Goal: Find contact information: Find contact information

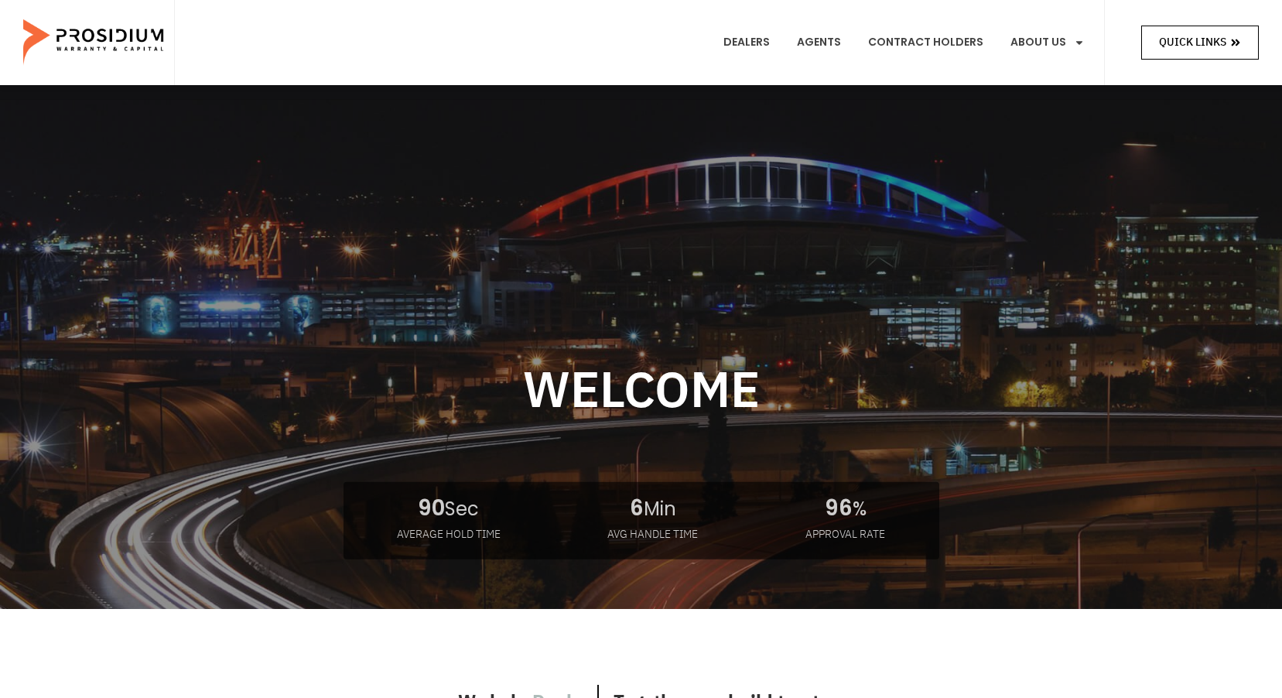
click at [1241, 42] on link "Quick Links" at bounding box center [1200, 42] width 118 height 33
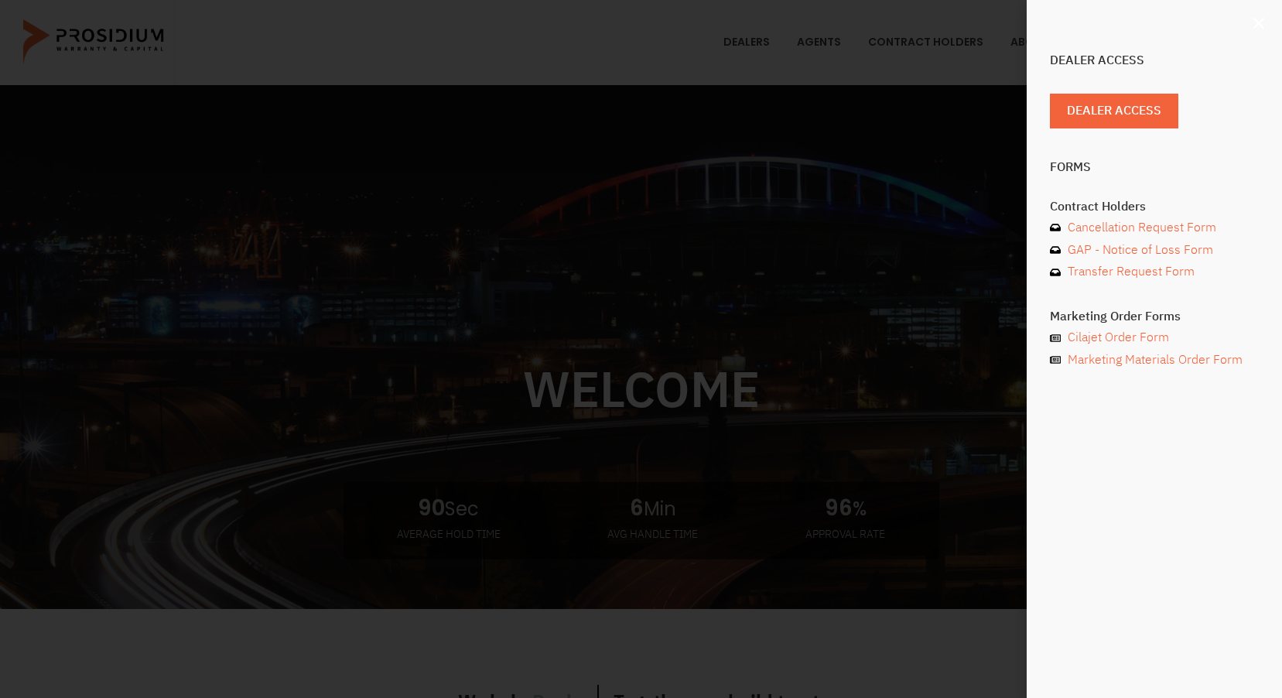
click at [1253, 22] on icon "Close" at bounding box center [1258, 22] width 15 height 15
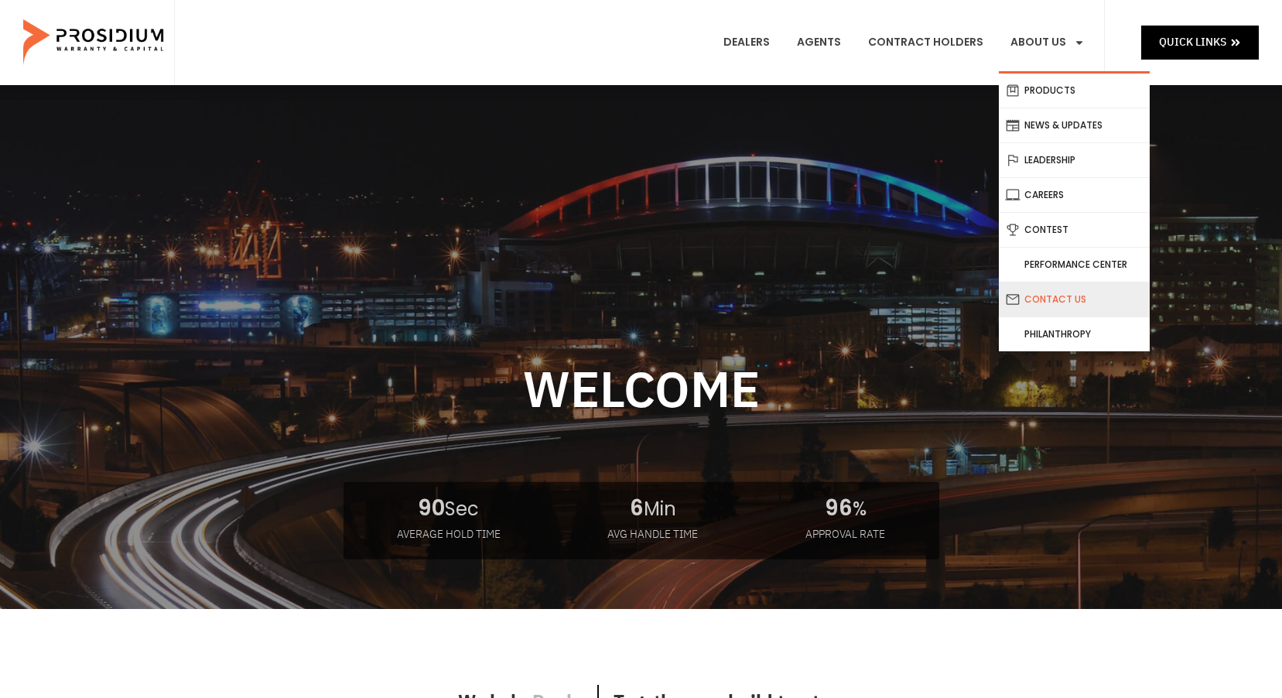
click at [1039, 295] on link "Contact Us" at bounding box center [1074, 299] width 151 height 34
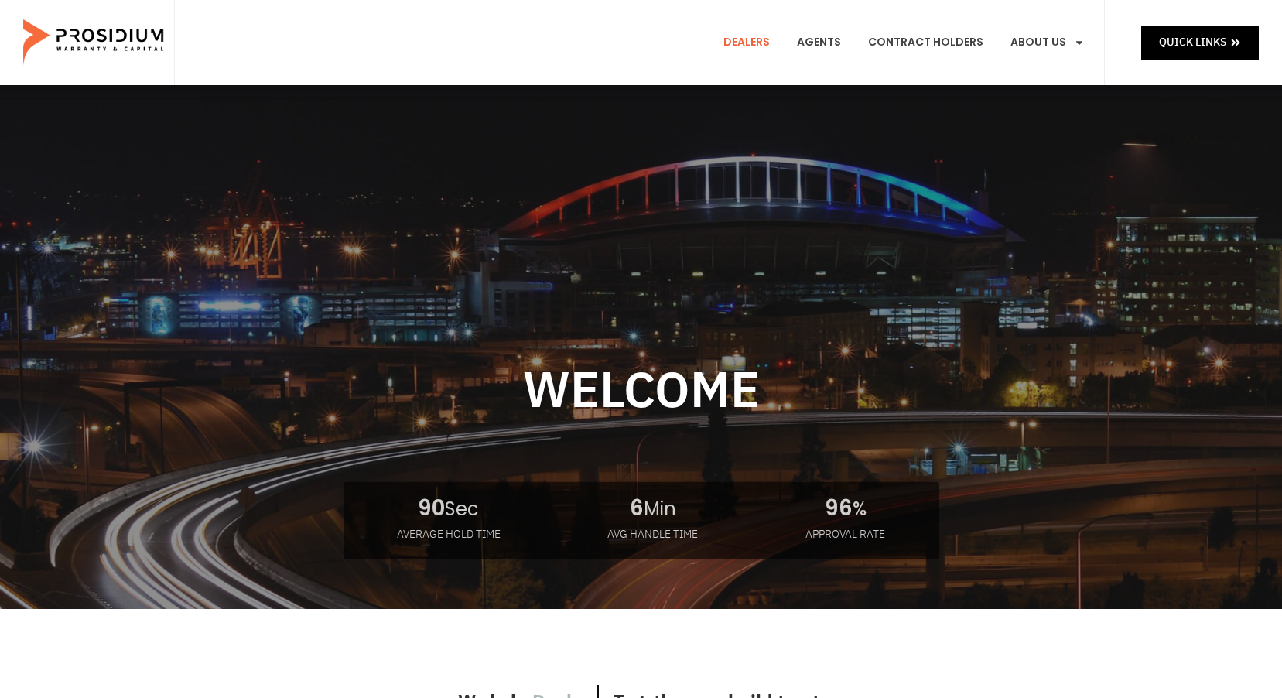
click at [759, 41] on link "Dealers" at bounding box center [747, 42] width 70 height 57
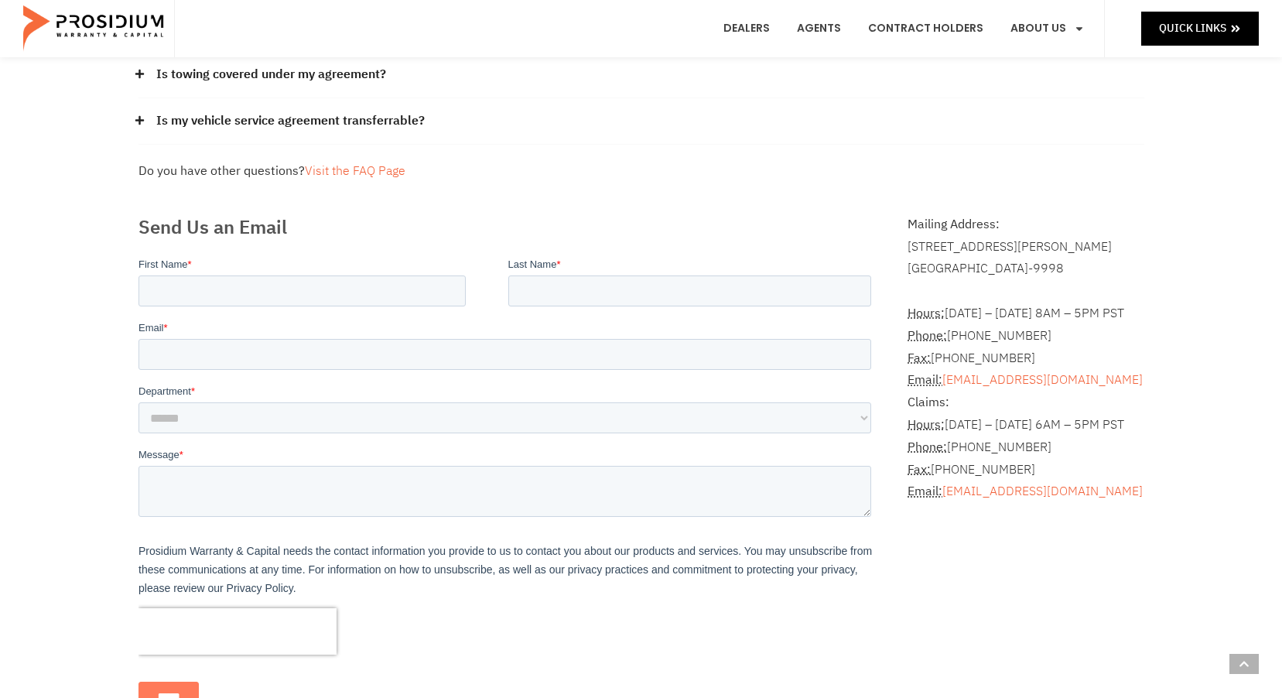
scroll to position [232, 0]
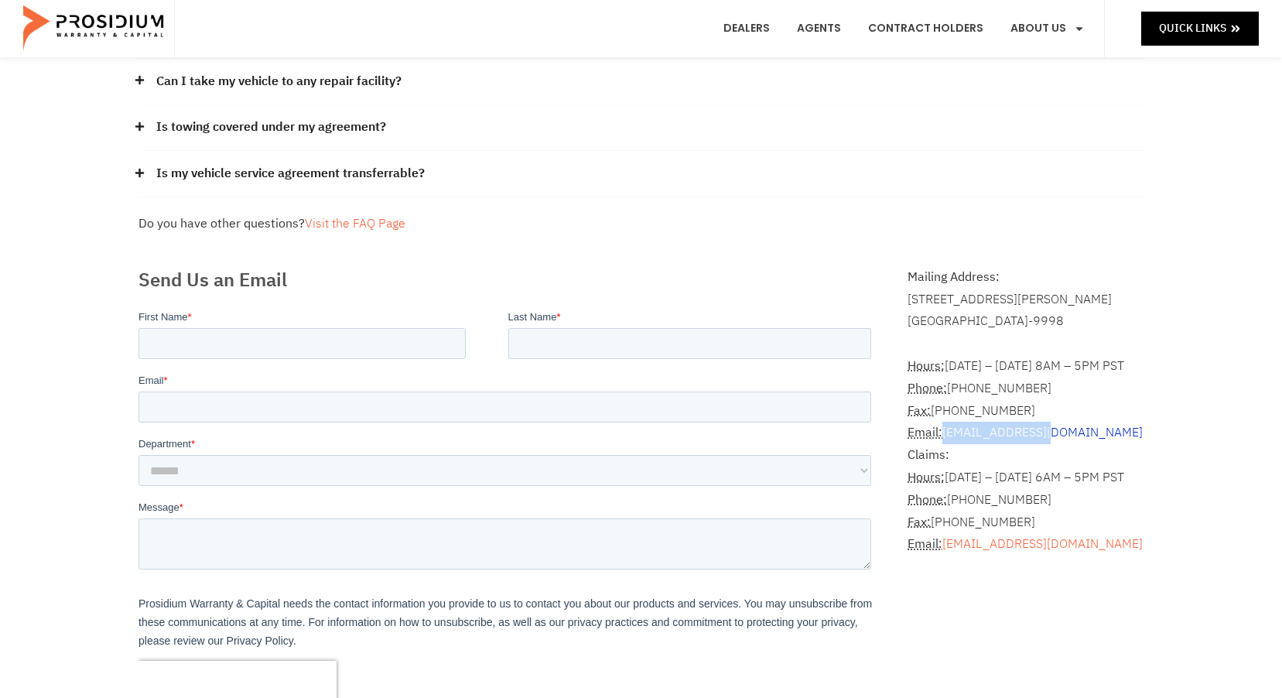
drag, startPoint x: 1060, startPoint y: 431, endPoint x: 946, endPoint y: 439, distance: 114.0
click at [946, 439] on address "Hours: Monday – Friday 8AM – 5PM PST Phone: (360) 848-7922 Fax: (360) 848-7923 …" at bounding box center [1025, 444] width 236 height 223
drag, startPoint x: 946, startPoint y: 439, endPoint x: 981, endPoint y: 435, distance: 35.0
copy link "[EMAIL_ADDRESS][DOMAIN_NAME]"
click at [679, 207] on div "Frequently Asked Questions How can I get a copy of my contract? Please contact …" at bounding box center [641, 79] width 1021 height 328
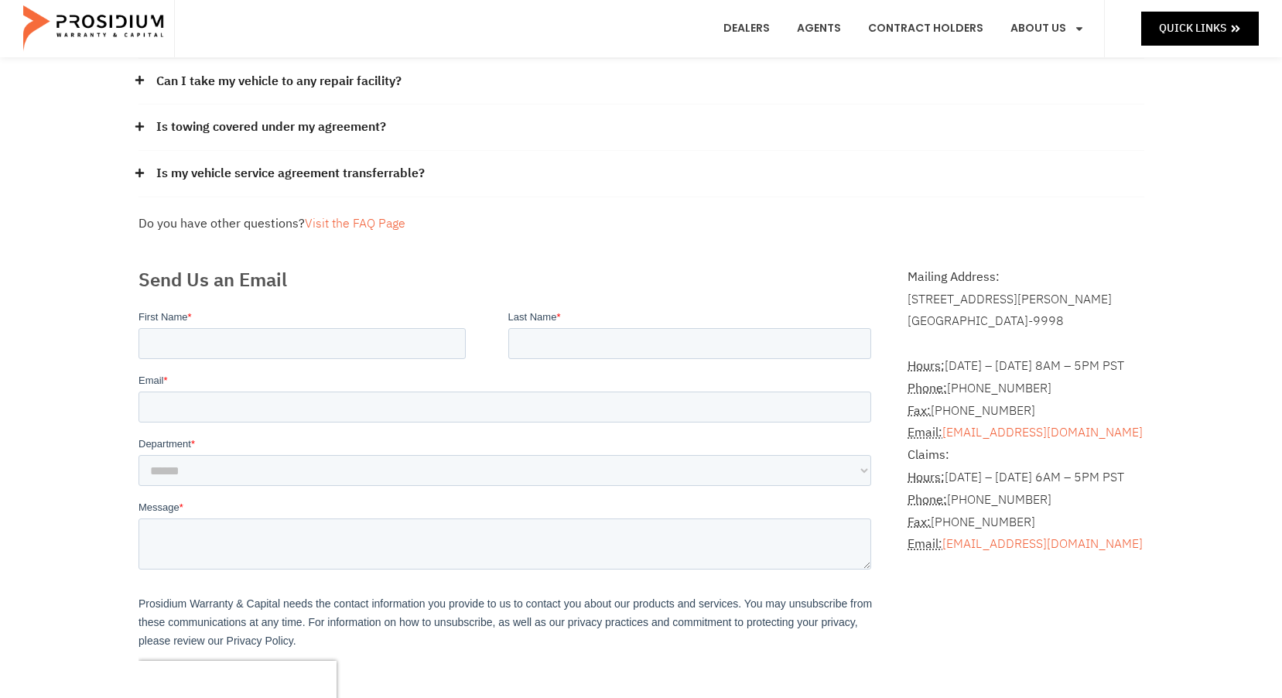
click at [651, 239] on div "Frequently Asked Questions How can I get a copy of my contract? Please contact …" at bounding box center [641, 79] width 1021 height 328
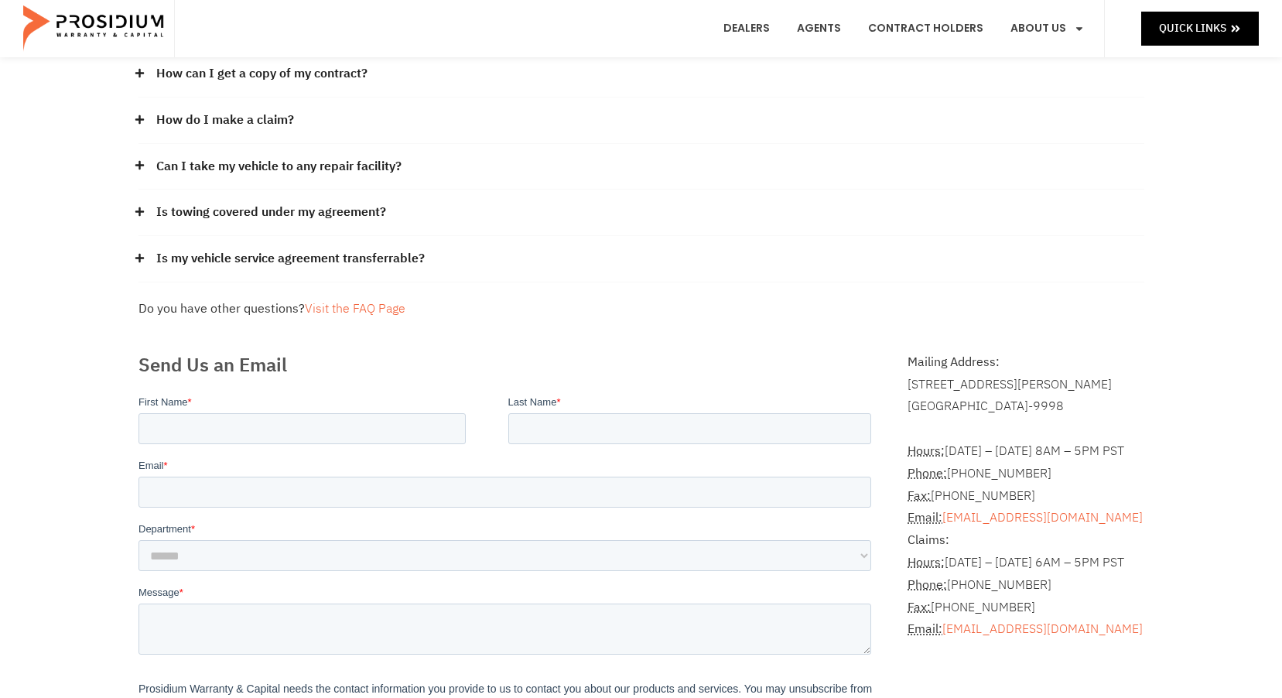
scroll to position [0, 0]
